Goal: Task Accomplishment & Management: Use online tool/utility

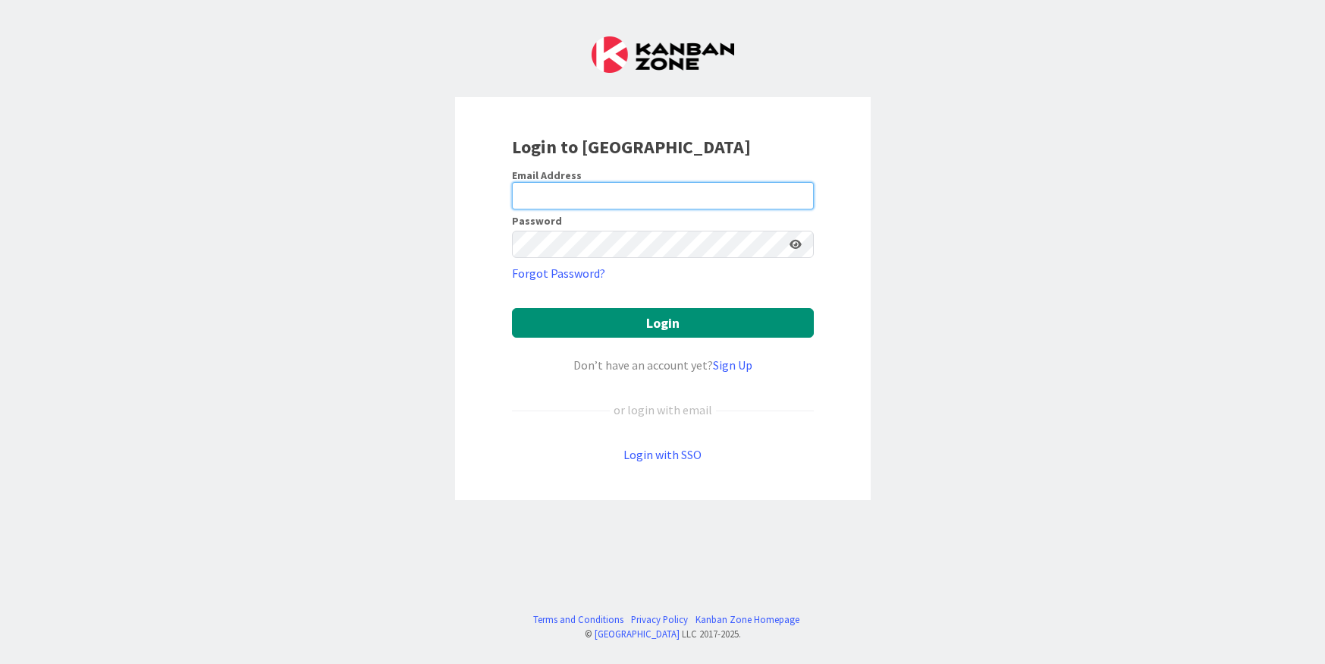
type input "[EMAIL_ADDRESS][DOMAIN_NAME]"
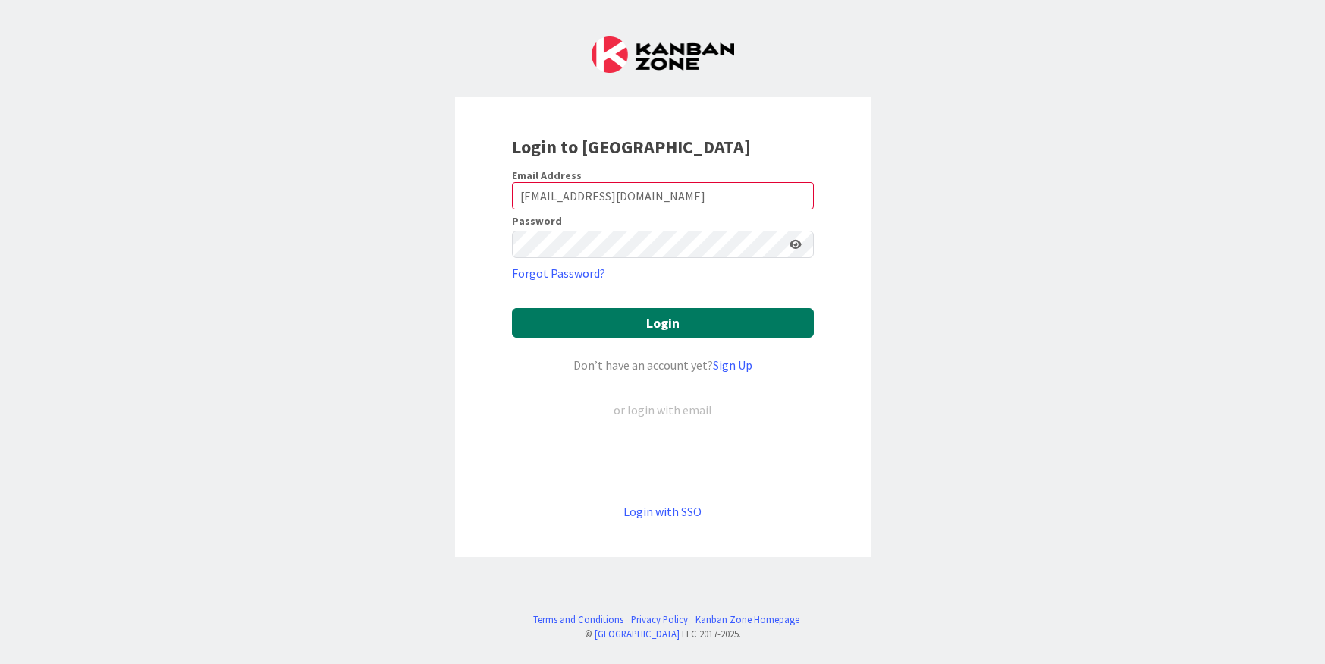
click at [643, 328] on button "Login" at bounding box center [663, 323] width 302 height 30
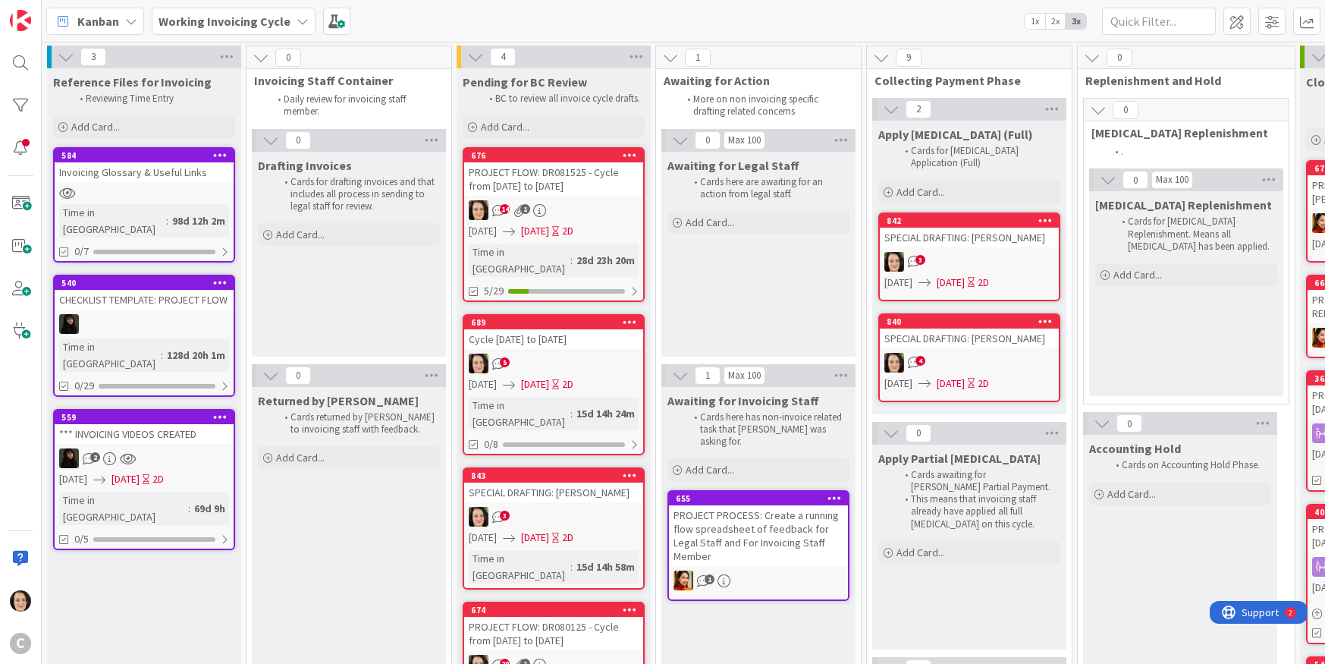
click at [264, 17] on b "Working Invoicing Cycle" at bounding box center [225, 21] width 132 height 15
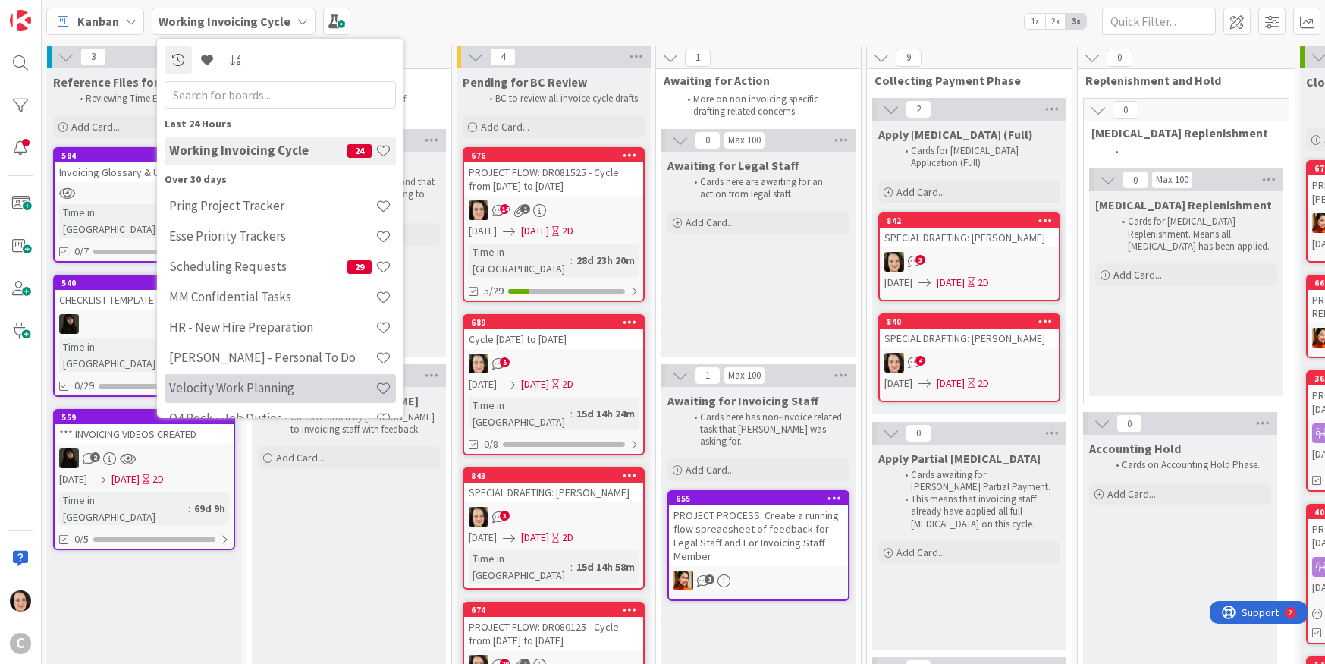
scroll to position [24, 0]
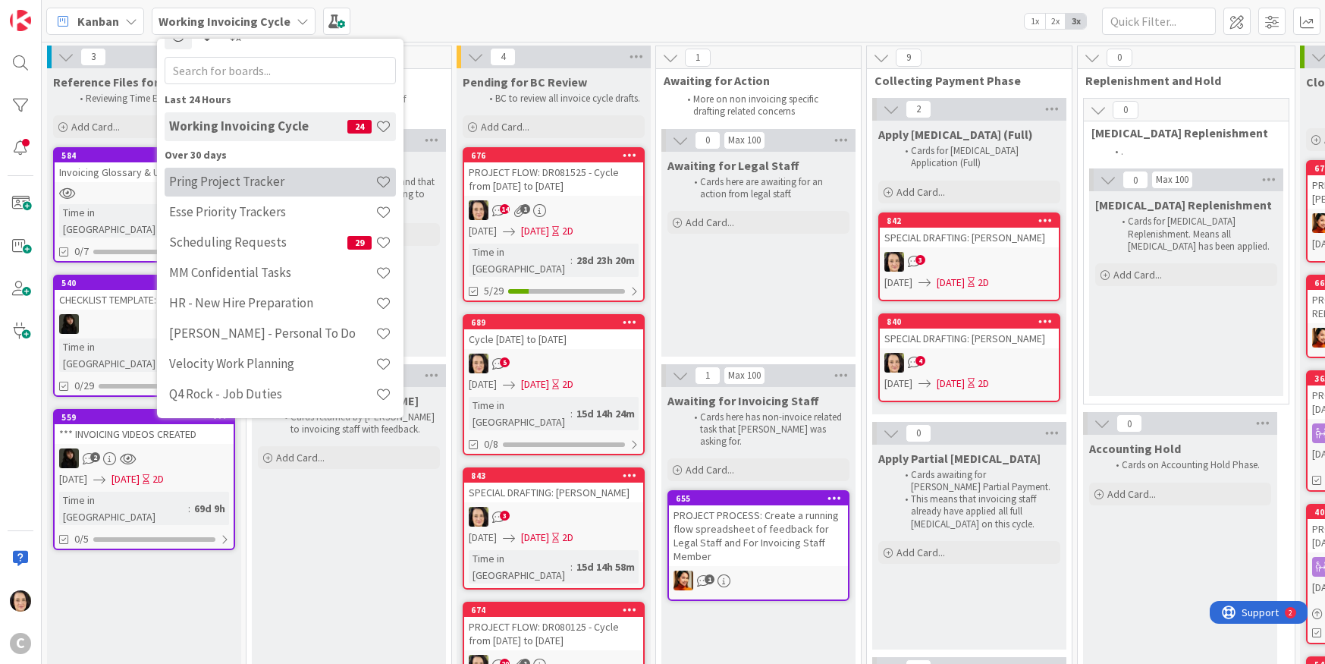
click at [245, 175] on h4 "Pring Project Tracker" at bounding box center [272, 181] width 206 height 15
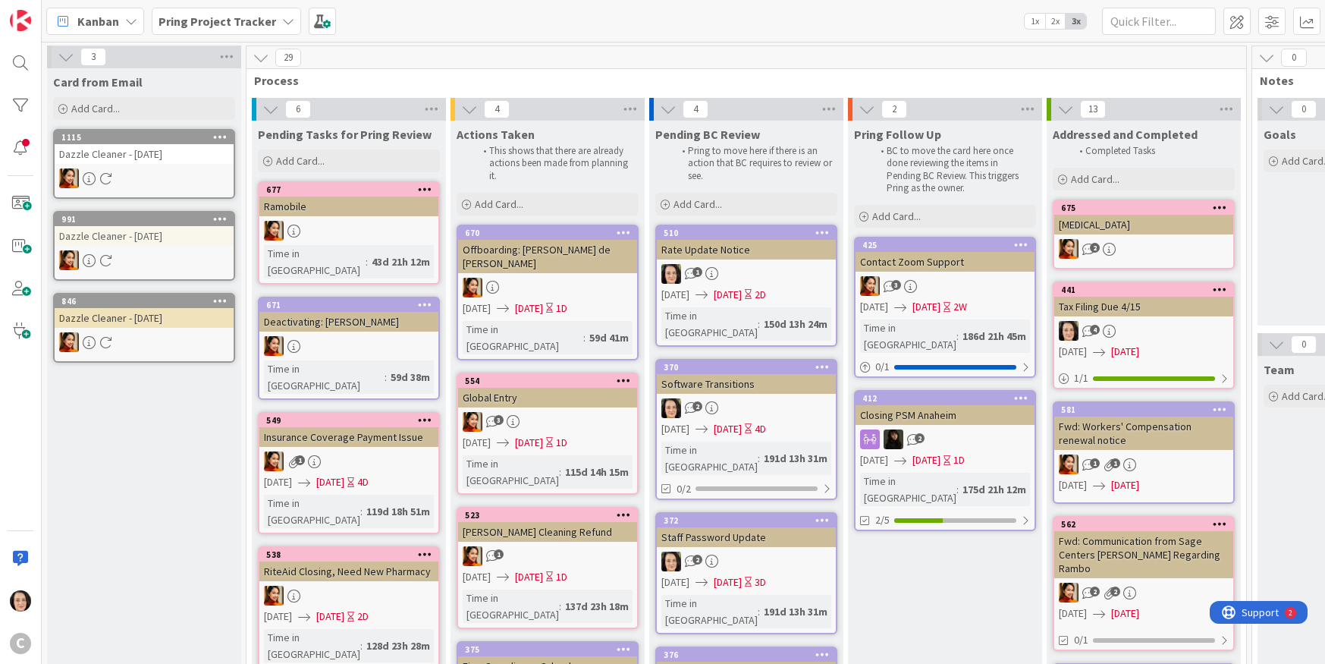
click at [522, 260] on div "670 Offboarding: [PERSON_NAME] de [PERSON_NAME] [DATE] [DATE] 1D Time in [GEOGR…" at bounding box center [548, 293] width 182 height 136
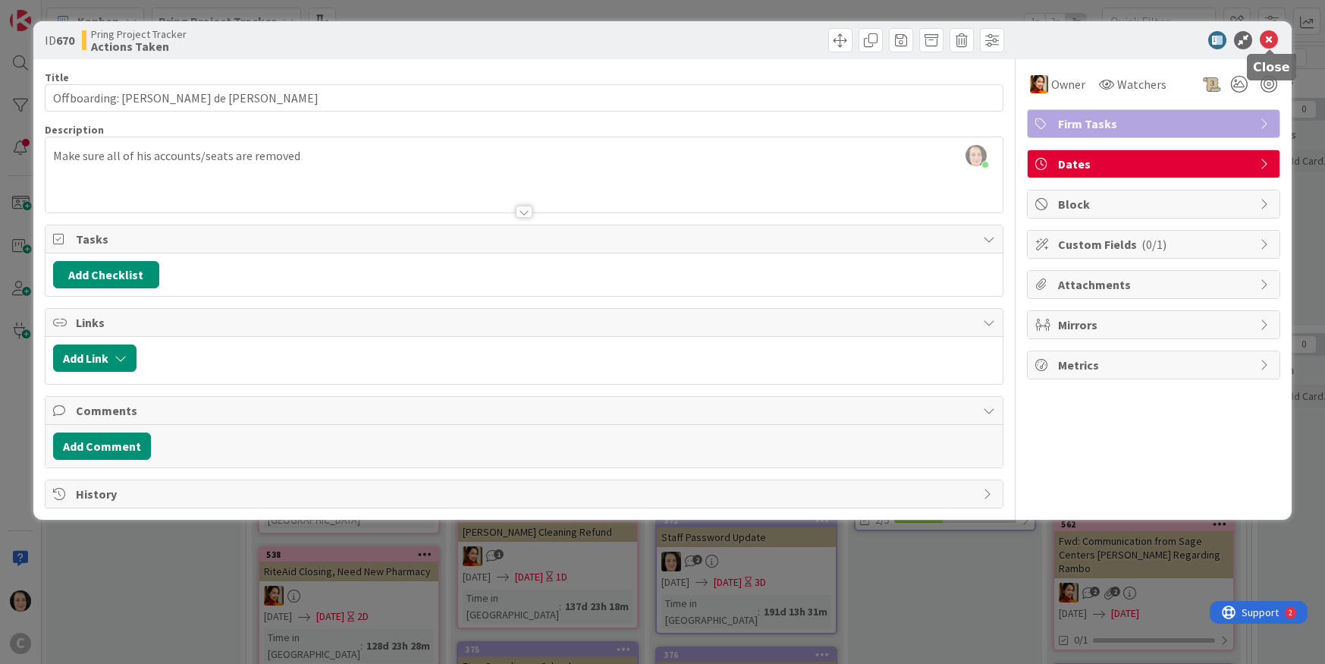
click at [1267, 38] on icon at bounding box center [1269, 40] width 18 height 18
